Goal: Transaction & Acquisition: Obtain resource

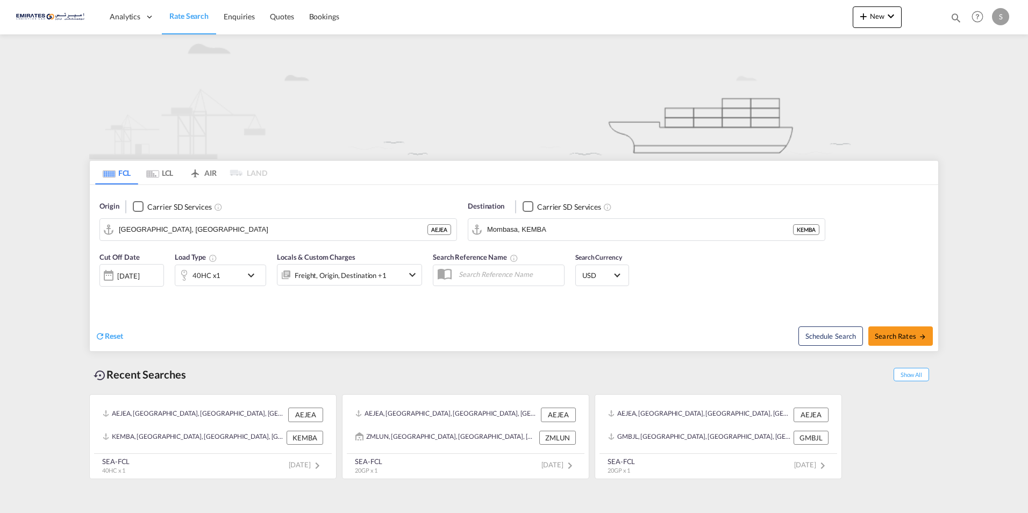
click at [254, 276] on md-icon "icon-chevron-down" at bounding box center [254, 275] width 18 height 13
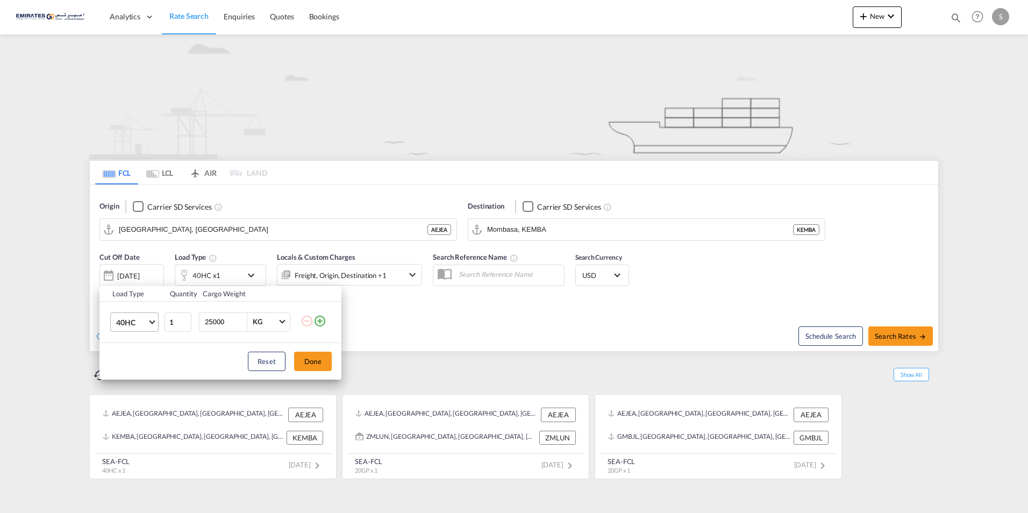
click at [150, 321] on span "Choose: \a40HC" at bounding box center [152, 321] width 6 height 6
click at [137, 265] on md-option "20GP" at bounding box center [144, 271] width 73 height 26
click at [225, 323] on input "25000" at bounding box center [225, 322] width 43 height 18
drag, startPoint x: 228, startPoint y: 321, endPoint x: 119, endPoint y: 319, distance: 109.7
click at [119, 319] on tr "20GP 1 25000 KG KG" at bounding box center [220, 321] width 242 height 41
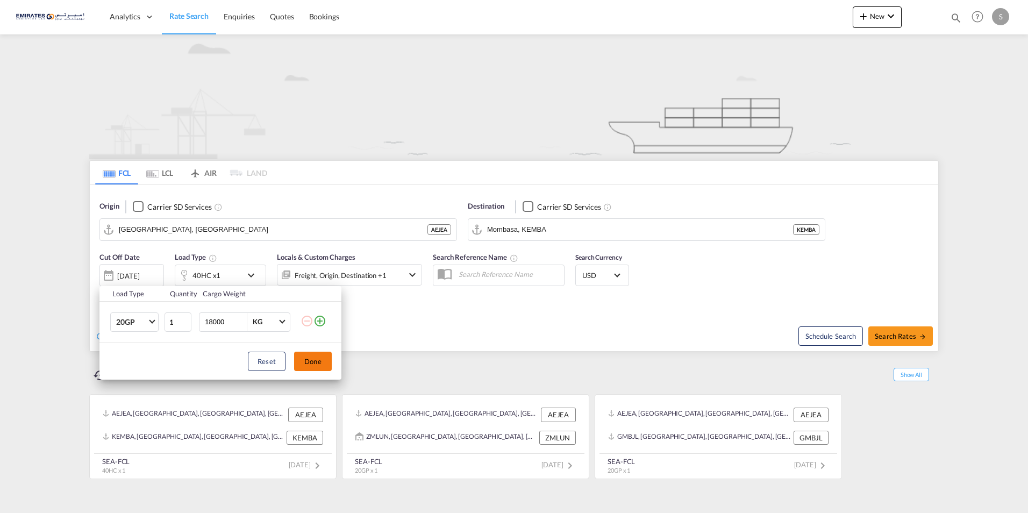
type input "18000"
click at [318, 362] on button "Done" at bounding box center [313, 361] width 38 height 19
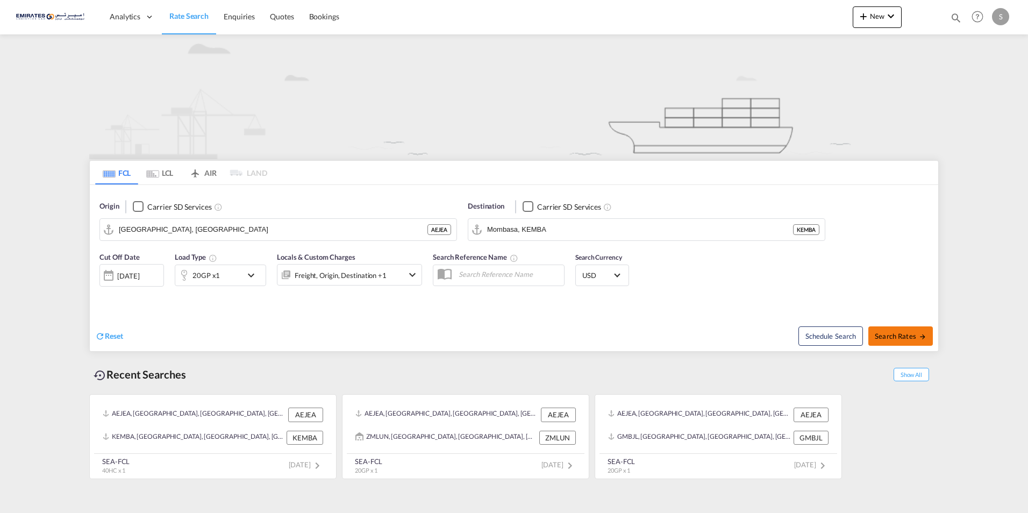
click at [897, 335] on span "Search Rates" at bounding box center [901, 336] width 52 height 9
type input "AEJEA to KEMBA / [DATE]"
